Goal: Transaction & Acquisition: Purchase product/service

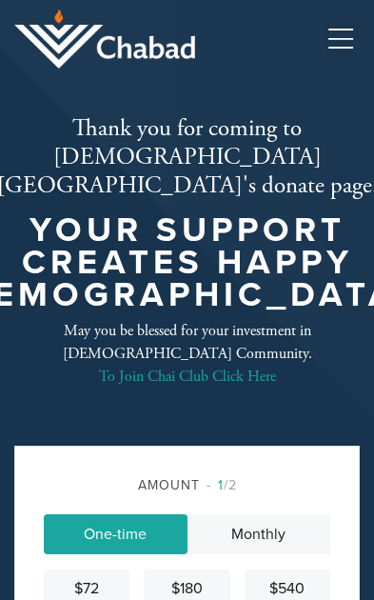
scroll to position [469, 0]
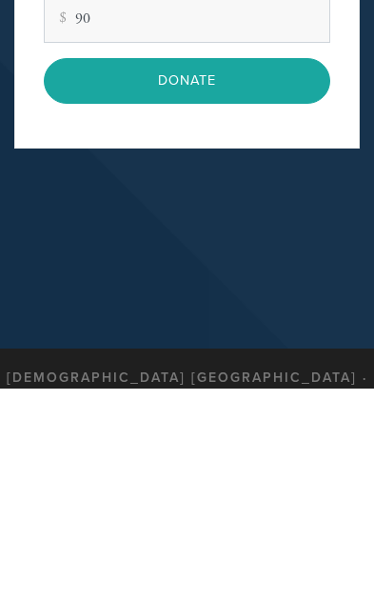
type input "90"
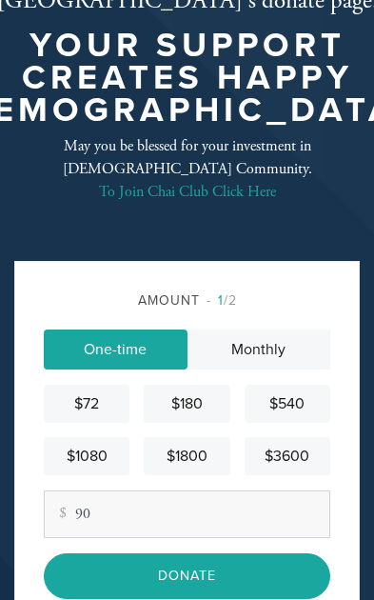
scroll to position [210, 0]
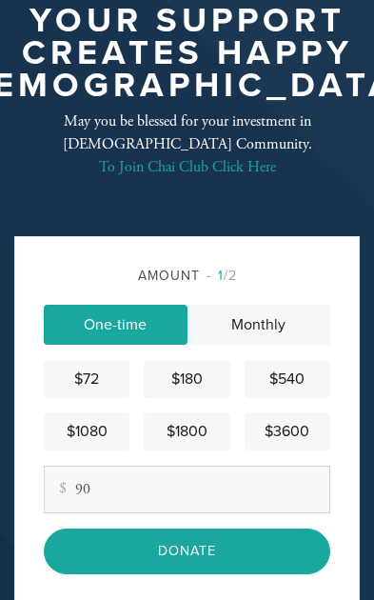
click at [227, 529] on input "Donate" at bounding box center [187, 552] width 287 height 46
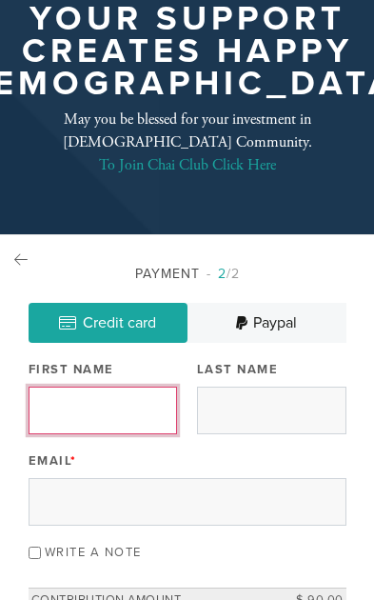
click at [124, 387] on input "First Name" at bounding box center [104, 411] width 150 height 48
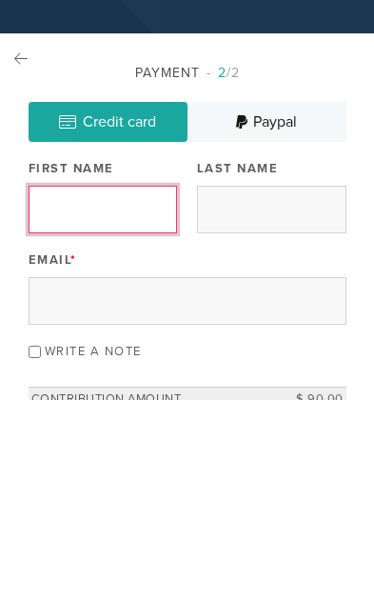
type input "[PERSON_NAME]"
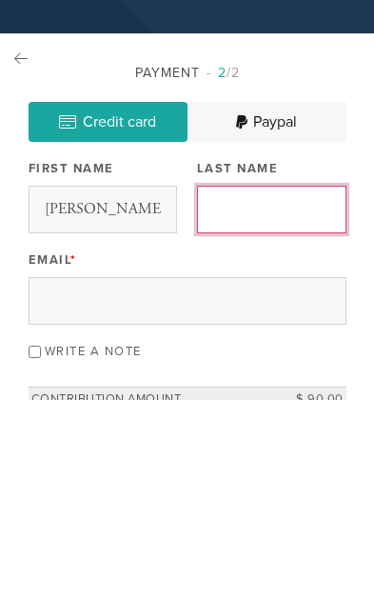
type input "Cesana"
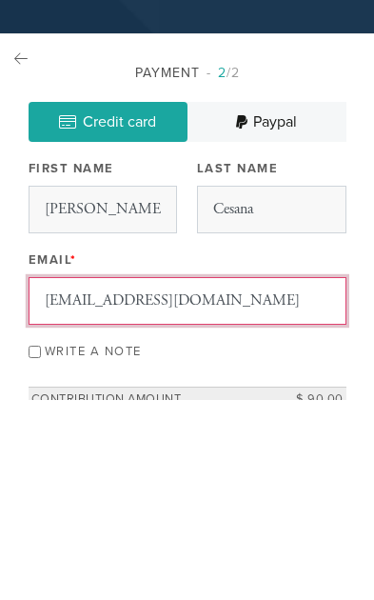
type input "[EMAIL_ADDRESS][DOMAIN_NAME]"
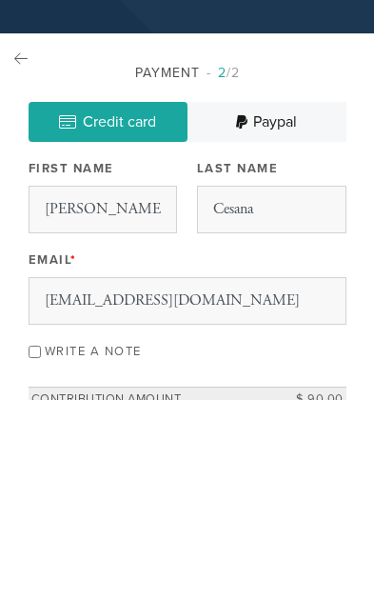
scroll to position [412, 0]
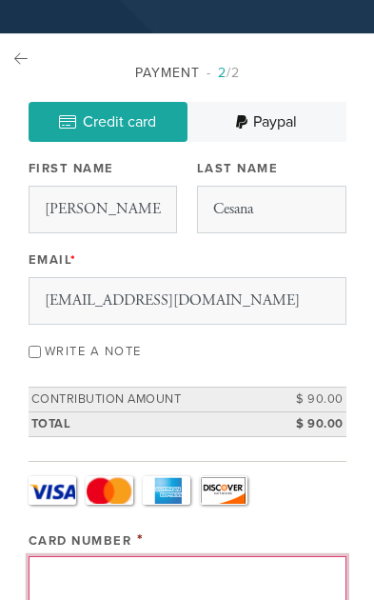
click at [197, 556] on input "Card Number" at bounding box center [188, 580] width 318 height 48
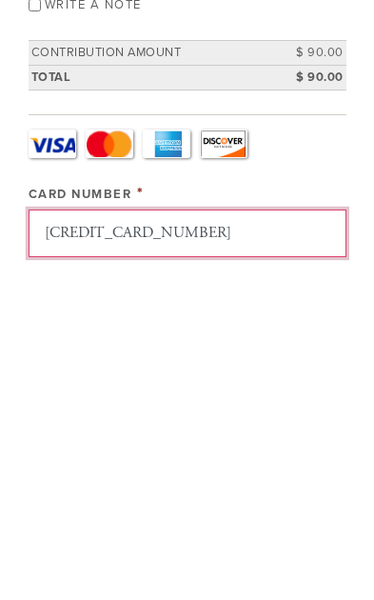
type input "[CREDIT_CARD_NUMBER]"
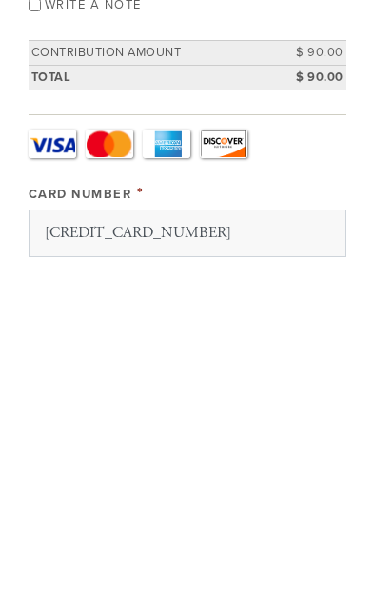
scroll to position [759, 0]
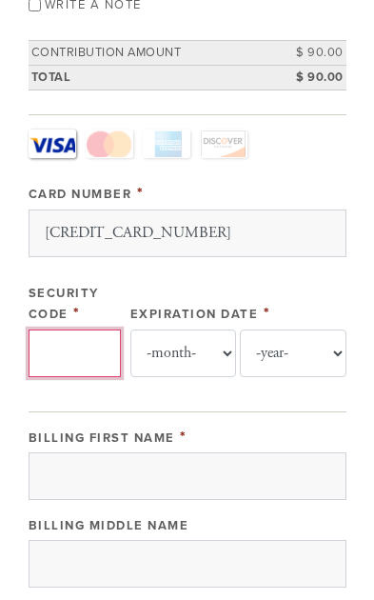
click at [98, 330] on input "Security Code" at bounding box center [75, 354] width 92 height 48
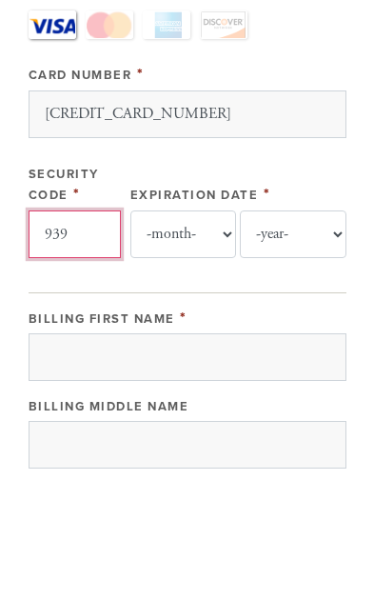
type input "939"
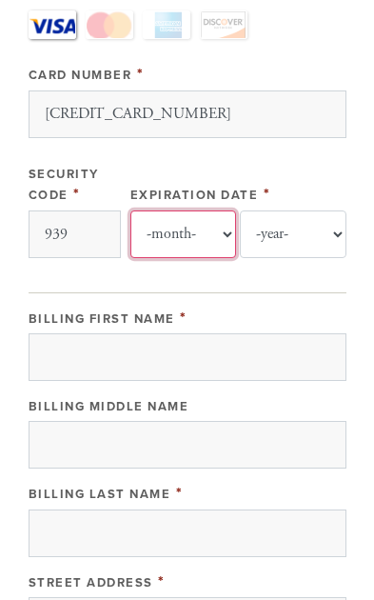
click at [196, 211] on select "-month- 01 02 03 04 05 06 07 08 09 10 11 12" at bounding box center [184, 235] width 106 height 48
select select "11"
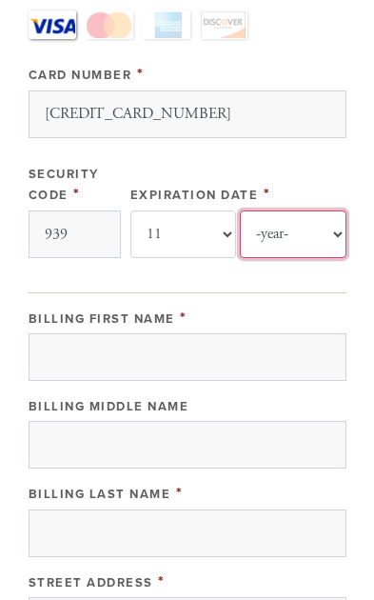
click at [310, 211] on select "-year- 2025 2026 2027 2028 2029 2030 2031 2032 2033 2034 2035" at bounding box center [293, 235] width 106 height 48
select select "2026"
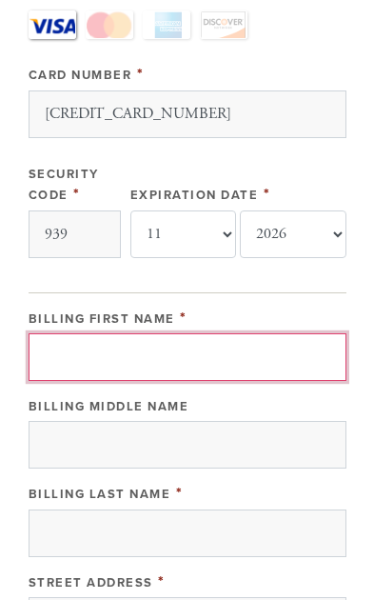
click at [215, 333] on input "Billing First Name" at bounding box center [188, 357] width 318 height 48
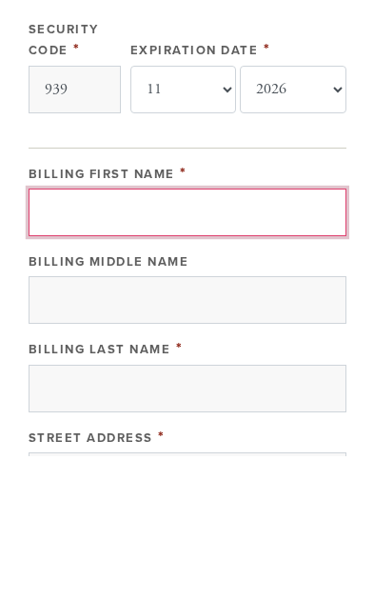
type input "[PERSON_NAME]"
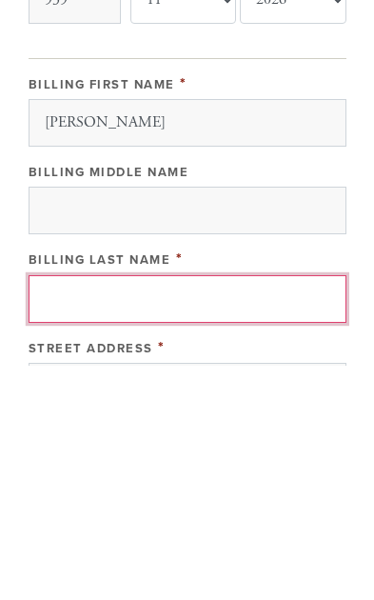
click at [212, 510] on input "Billing Last Name" at bounding box center [188, 534] width 318 height 48
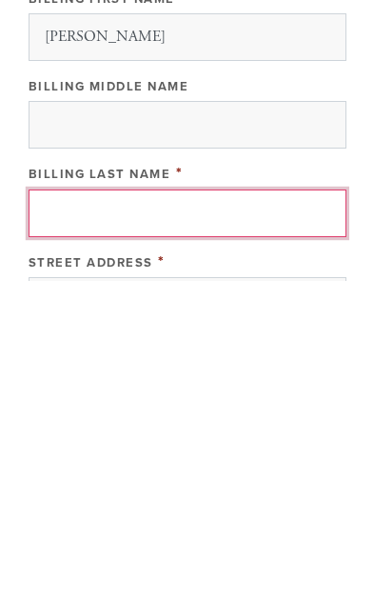
type input "Cesana"
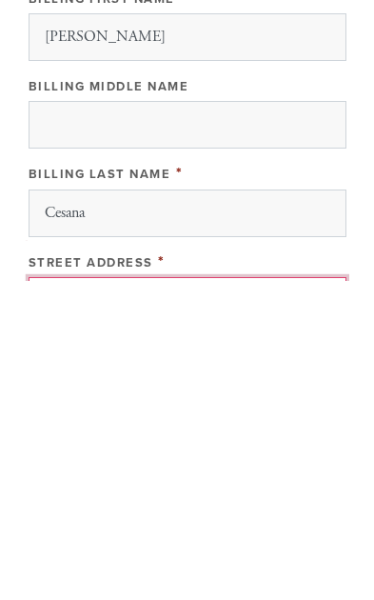
type input "[STREET_ADDRESS]"
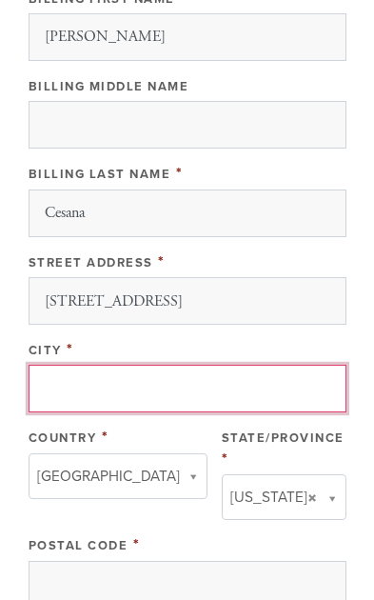
click at [211, 365] on input "City" at bounding box center [188, 389] width 318 height 48
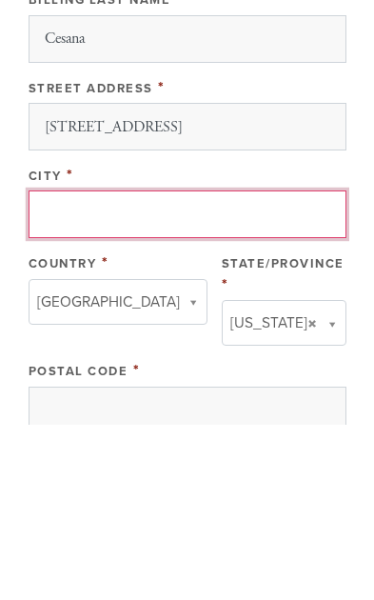
type input "M"
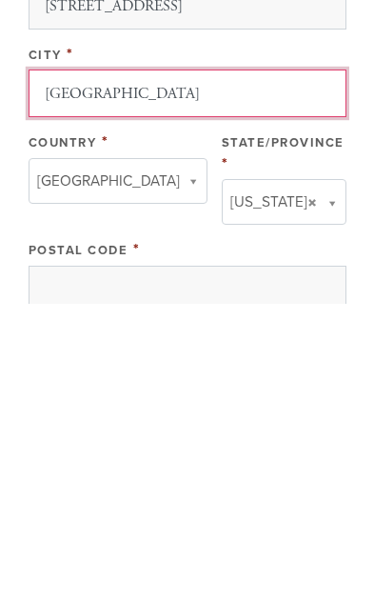
type input "[GEOGRAPHIC_DATA]"
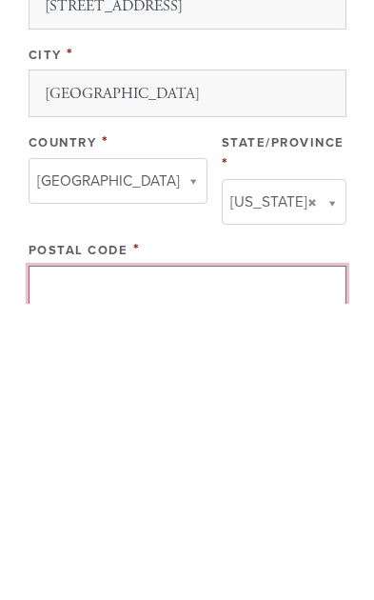
click at [205, 562] on input "Postal Code" at bounding box center [188, 586] width 318 height 48
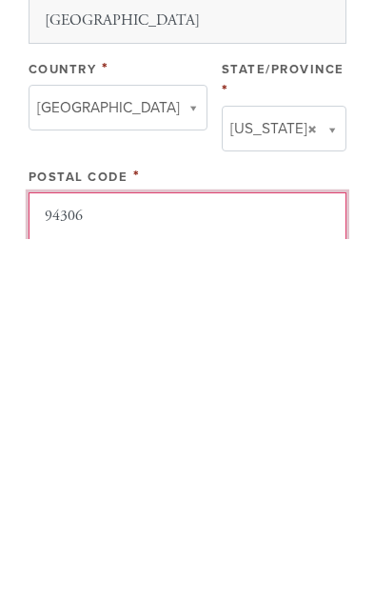
type input "94306"
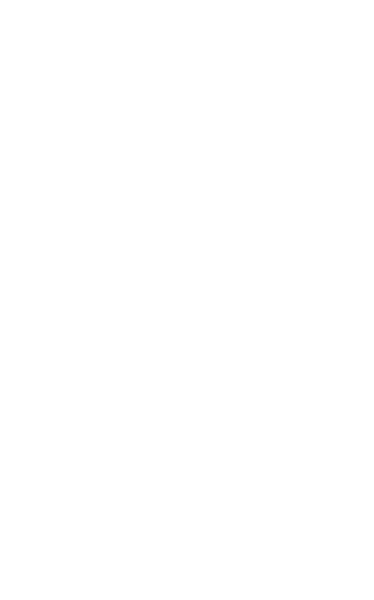
scroll to position [472, 0]
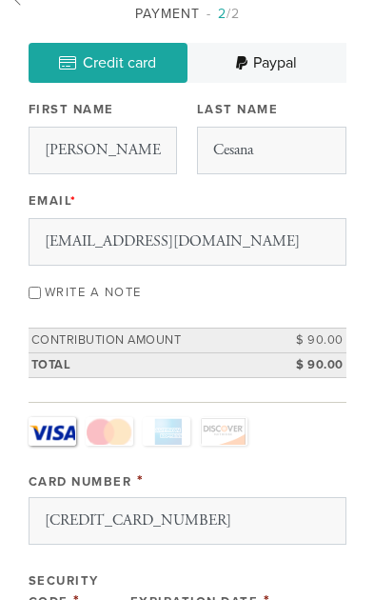
click at [41, 287] on input "Write a note" at bounding box center [35, 293] width 12 height 12
checkbox input "true"
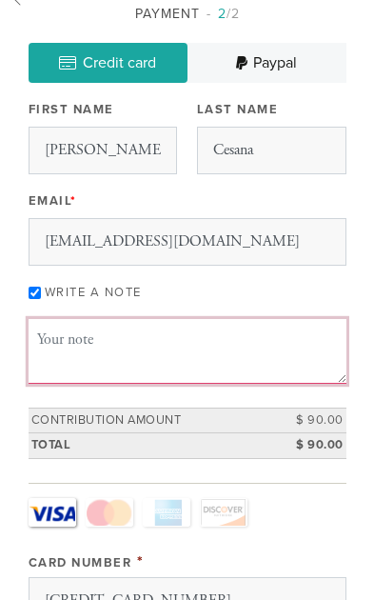
click at [131, 319] on textarea "Message or dedication" at bounding box center [188, 351] width 318 height 65
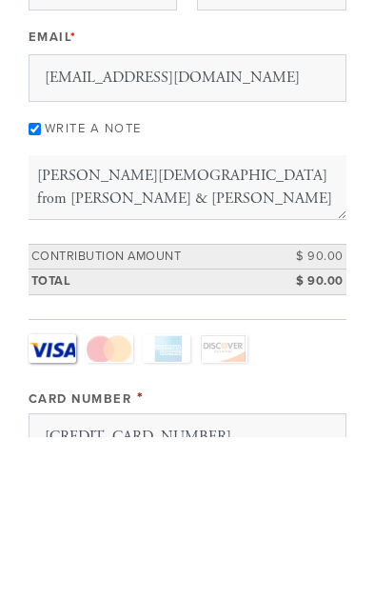
scroll to position [635, 0]
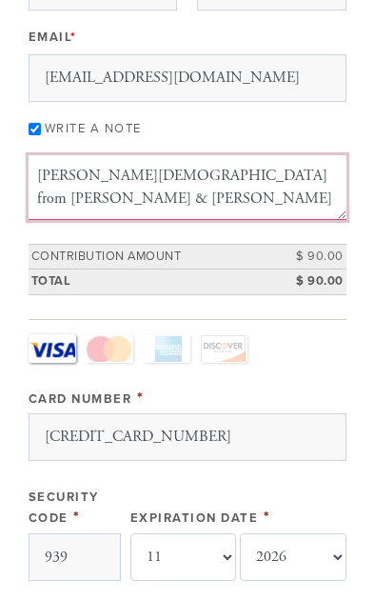
click at [70, 155] on textarea "[PERSON_NAME][DEMOGRAPHIC_DATA] from [PERSON_NAME] & [PERSON_NAME]" at bounding box center [188, 187] width 318 height 65
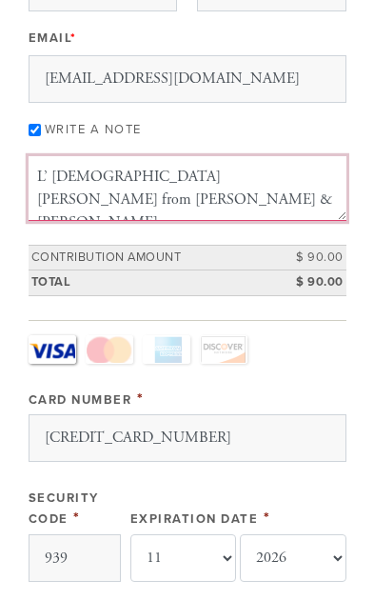
type textarea "L’ [DEMOGRAPHIC_DATA][PERSON_NAME] from [PERSON_NAME] & [PERSON_NAME]"
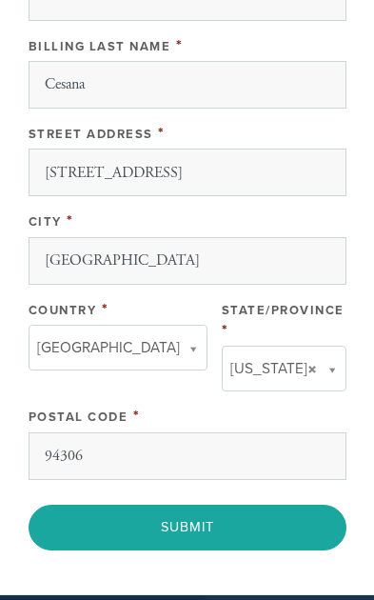
scroll to position [1408, 0]
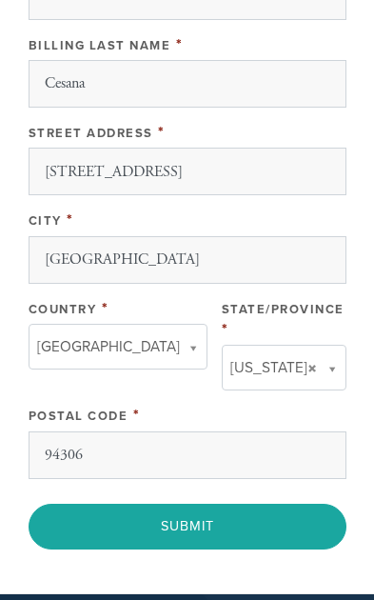
click at [228, 504] on input "Submit" at bounding box center [188, 527] width 318 height 46
